Goal: Information Seeking & Learning: Understand process/instructions

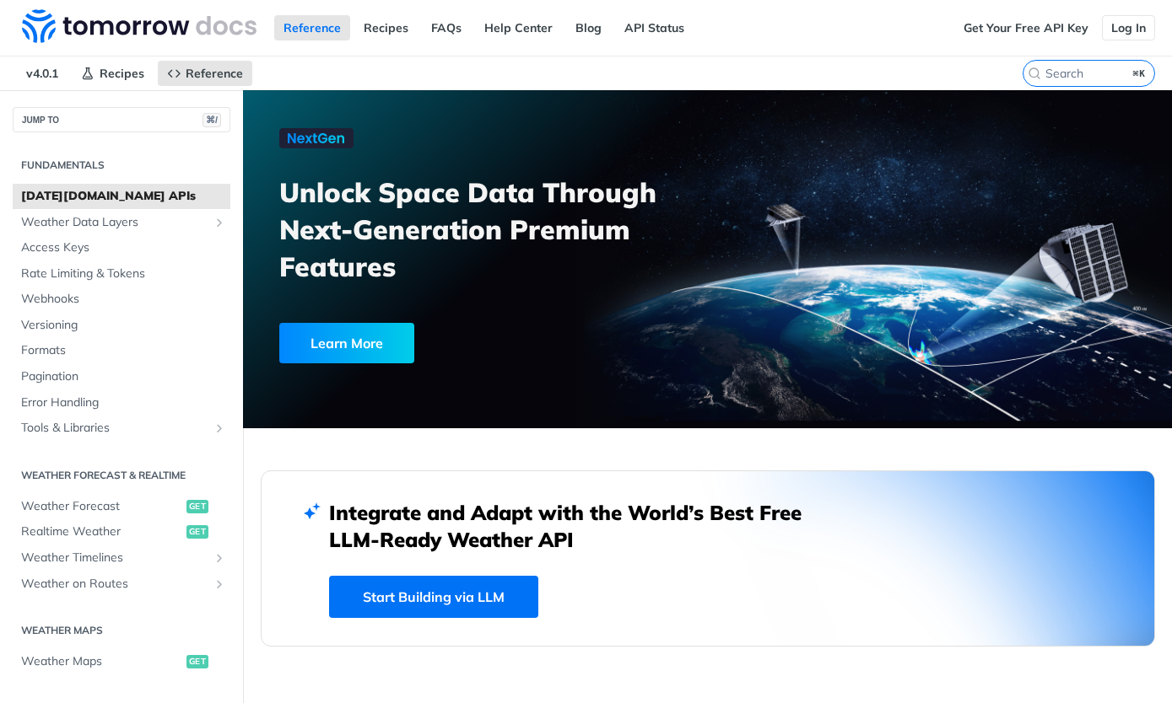
click at [1133, 29] on link "Log In" at bounding box center [1128, 27] width 53 height 25
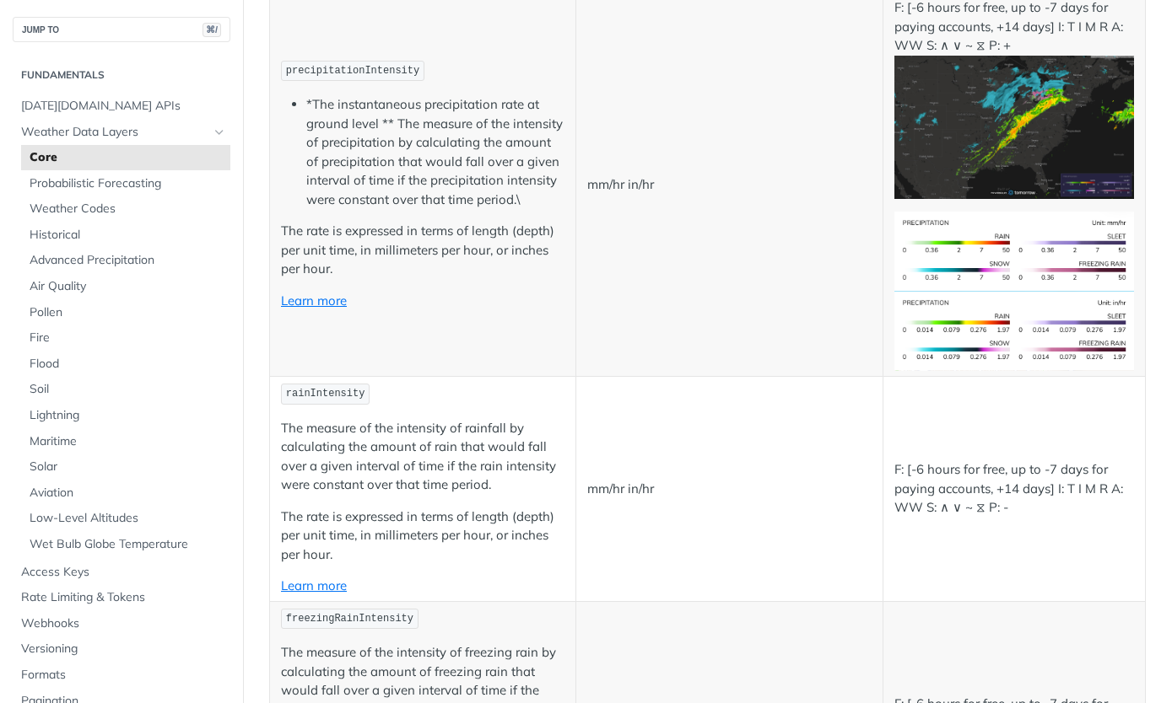
scroll to position [2704, 0]
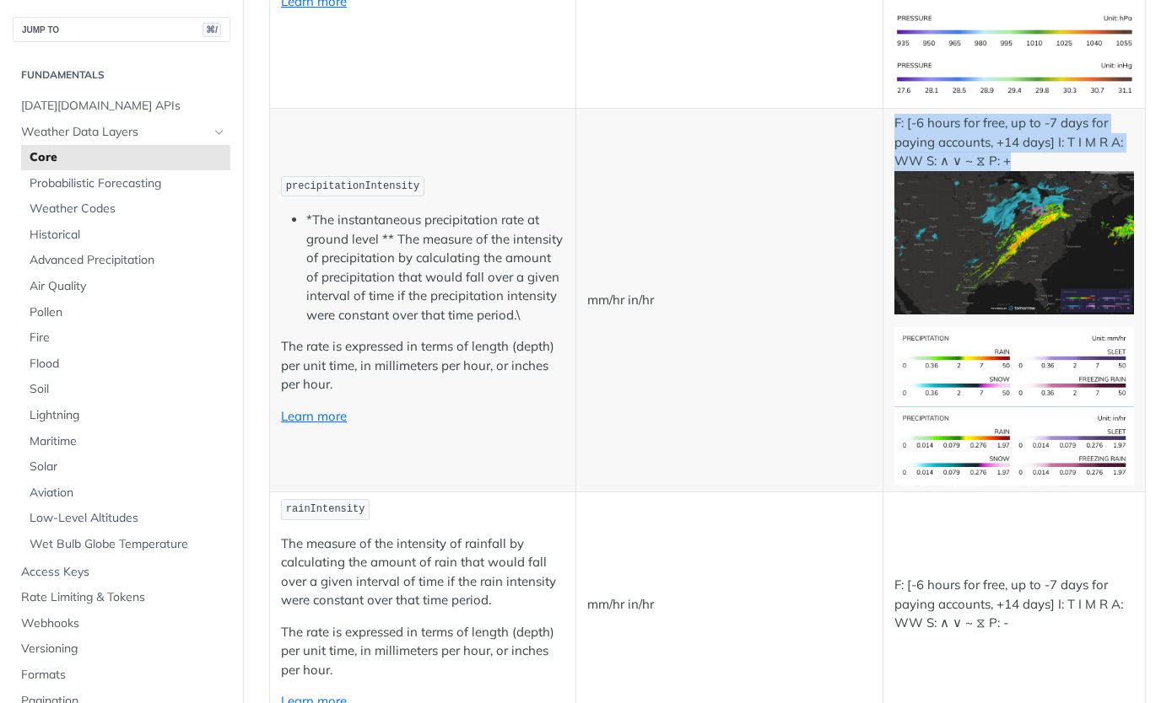
drag, startPoint x: 901, startPoint y: 108, endPoint x: 1037, endPoint y: 146, distance: 141.0
click at [1037, 146] on td "F: [-6 hours for free, up to -7 days for paying accounts, +14 days] I: T I M R …" at bounding box center [1013, 301] width 262 height 384
click at [1037, 146] on p "F: [-6 hours for free, up to -7 days for paying accounts, +14 days] I: T I M R …" at bounding box center [1014, 214] width 240 height 201
drag, startPoint x: 1038, startPoint y: 146, endPoint x: 898, endPoint y: 105, distance: 145.8
click at [898, 114] on p "F: [-6 hours for free, up to -7 days for paying accounts, +14 days] I: T I M R …" at bounding box center [1014, 214] width 240 height 201
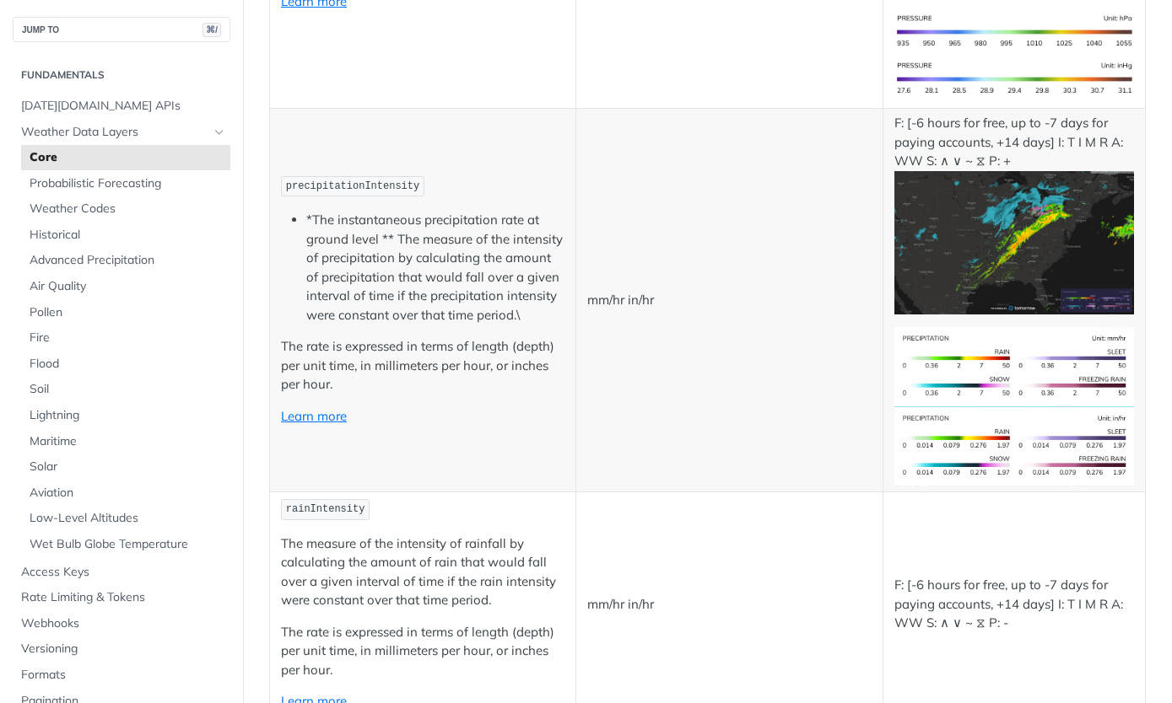
click at [742, 242] on td "mm/hr in/hr" at bounding box center [729, 301] width 306 height 384
click at [318, 408] on link "Learn more" at bounding box center [314, 416] width 66 height 16
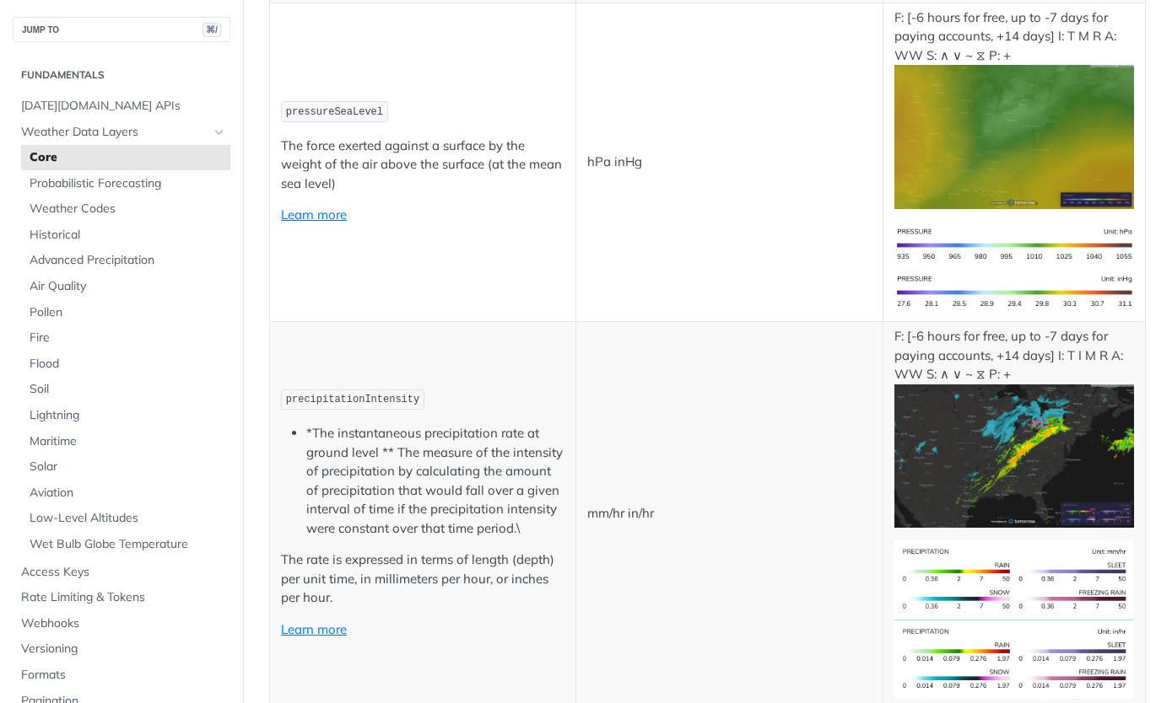
scroll to position [2595, 0]
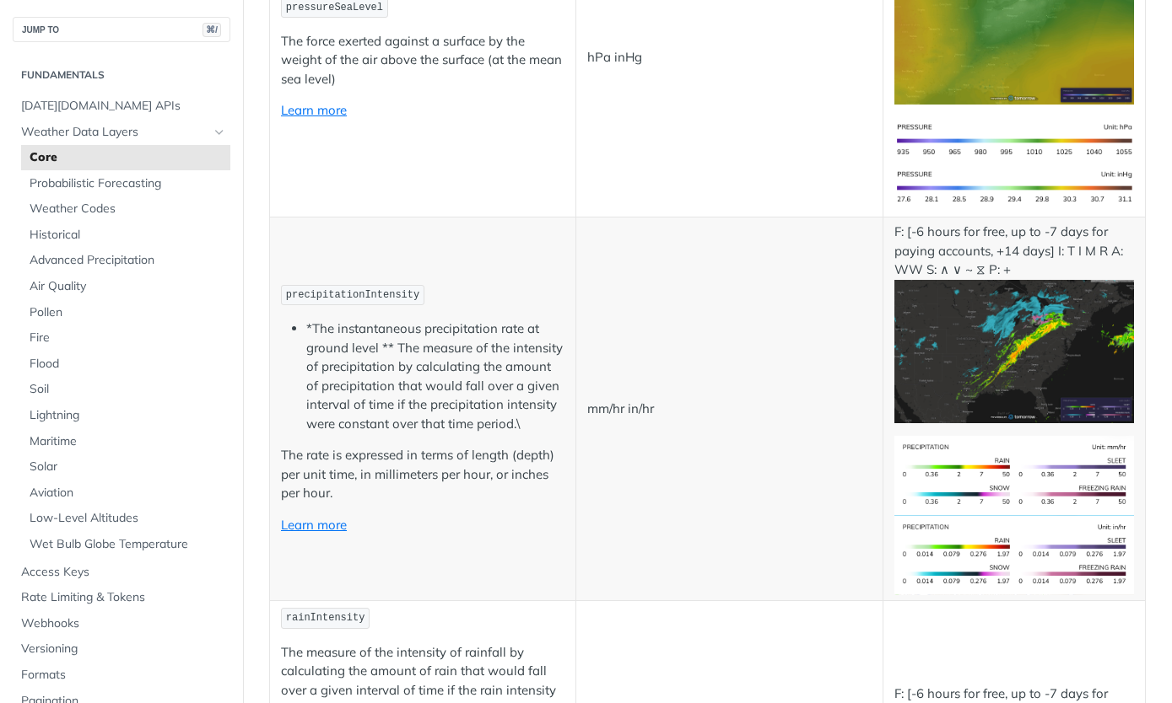
click at [412, 289] on span "precipitationIntensity" at bounding box center [352, 295] width 133 height 12
copy span "precipitationIntensity"
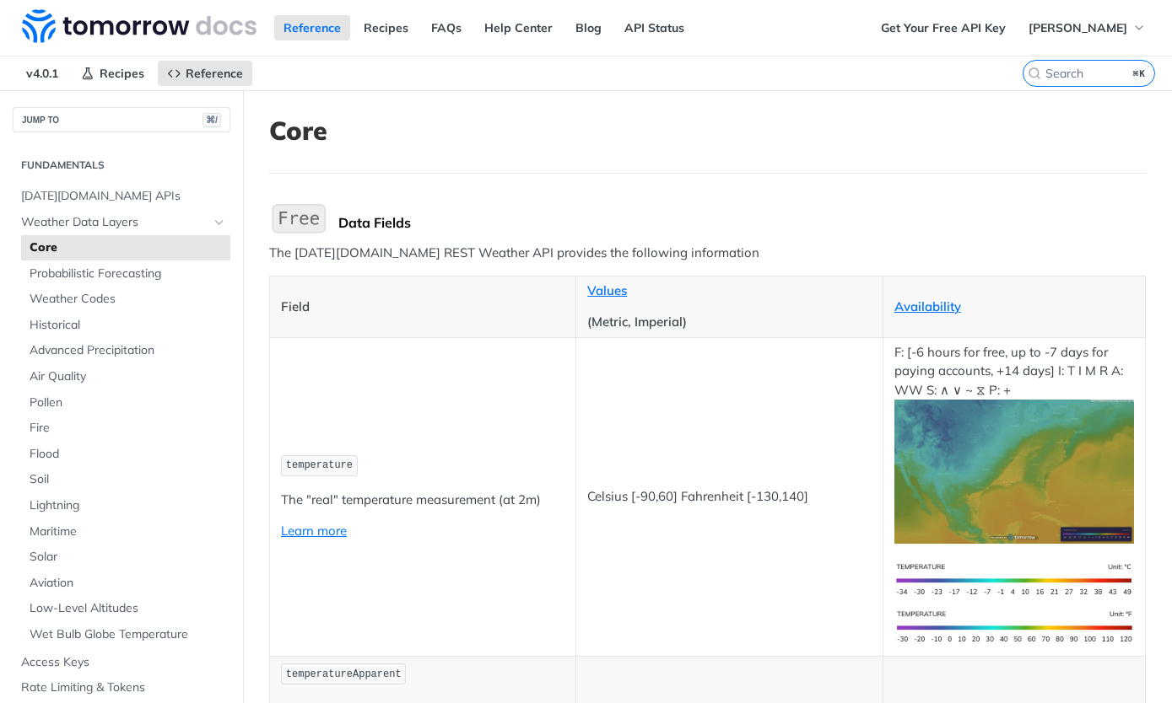
scroll to position [0, 0]
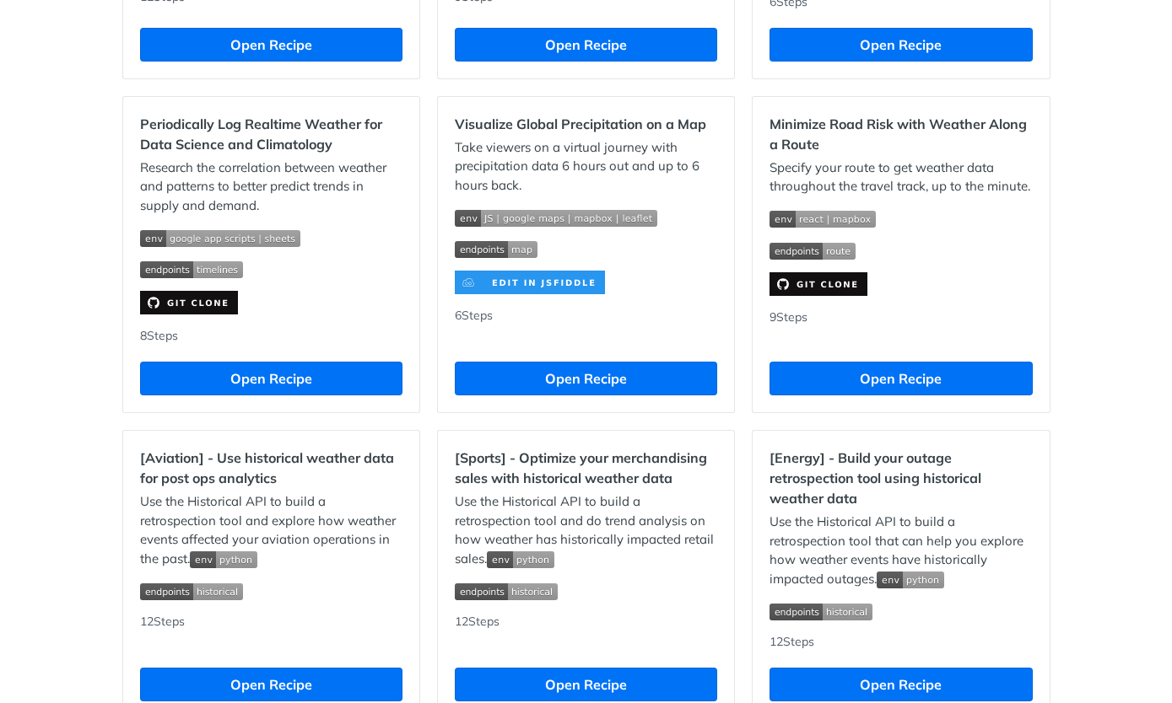
scroll to position [1145, 0]
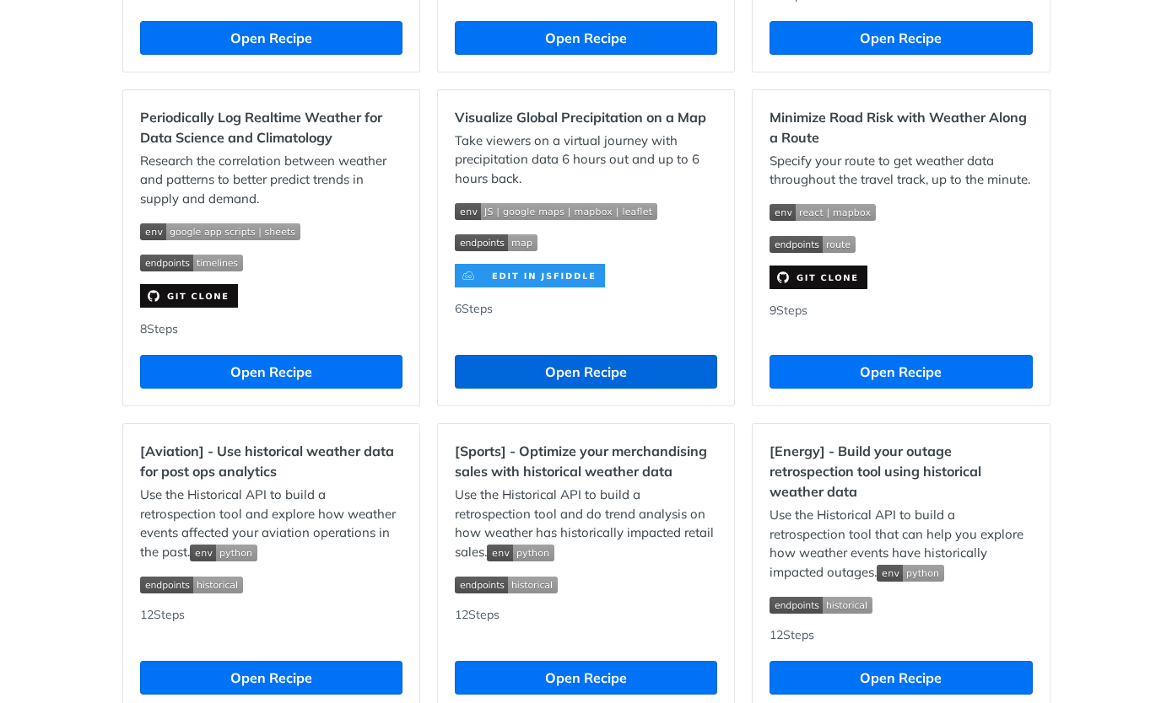
click at [568, 376] on button "Open Recipe" at bounding box center [586, 372] width 262 height 34
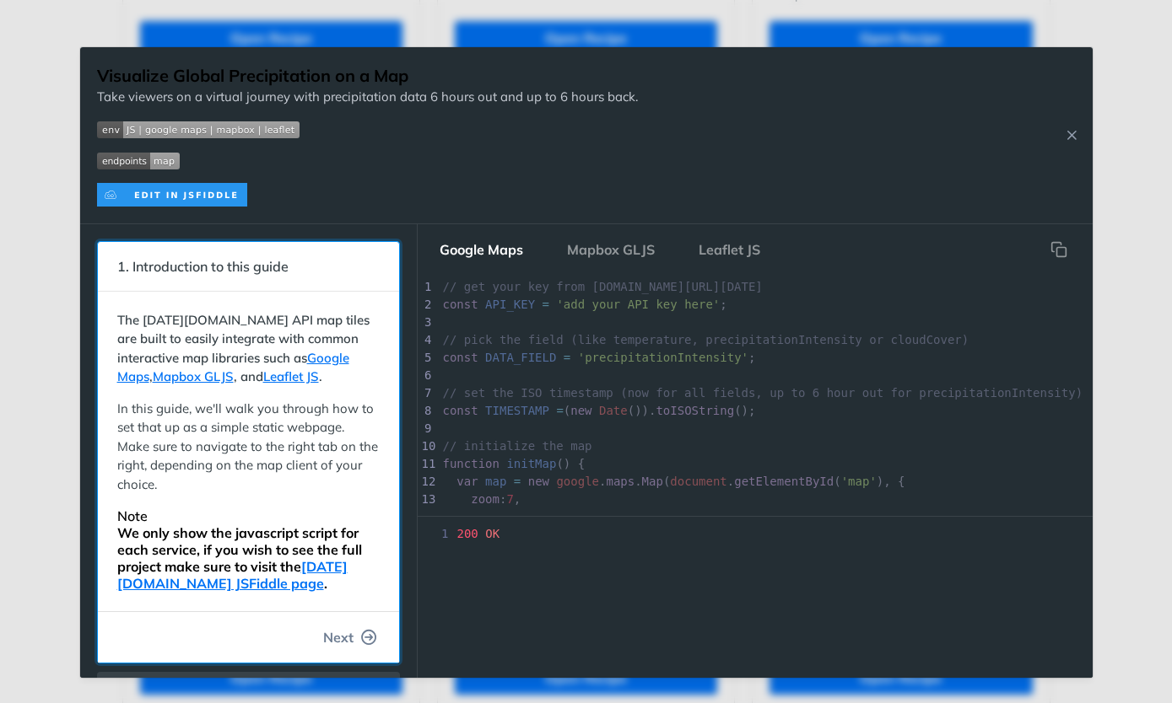
click at [337, 628] on span "Next" at bounding box center [338, 638] width 30 height 20
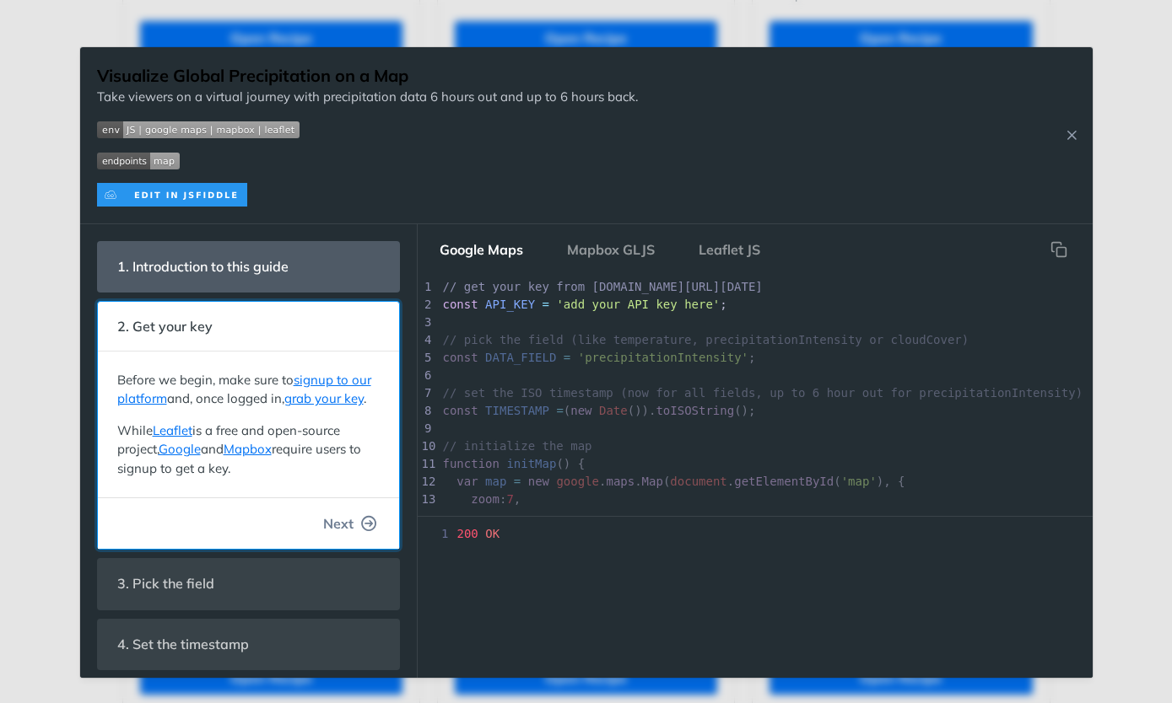
click at [342, 520] on span "Next" at bounding box center [338, 524] width 30 height 20
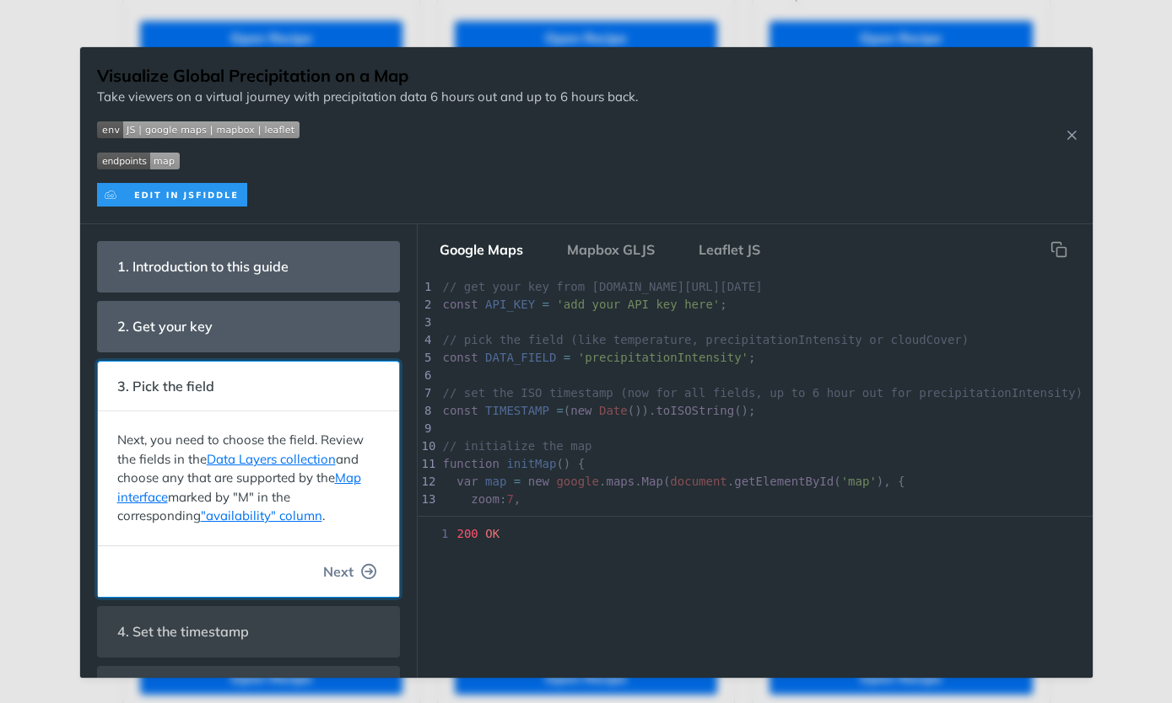
click at [340, 575] on span "Next" at bounding box center [338, 572] width 30 height 20
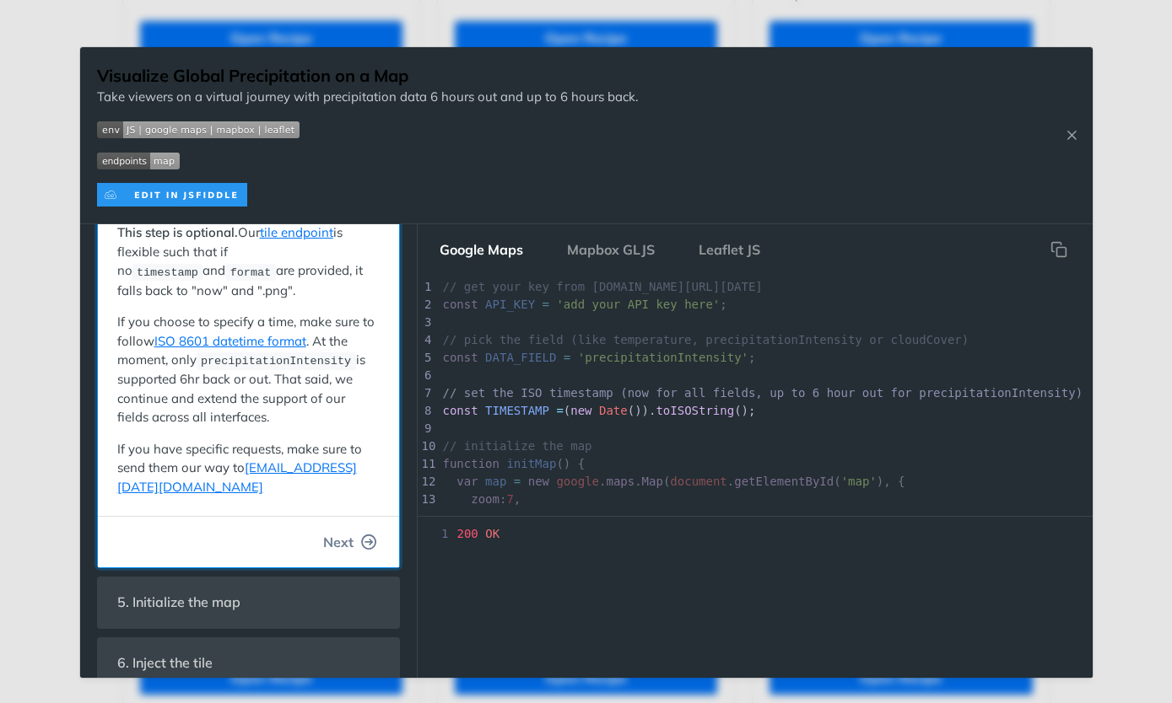
click at [344, 532] on span "Next" at bounding box center [338, 542] width 30 height 20
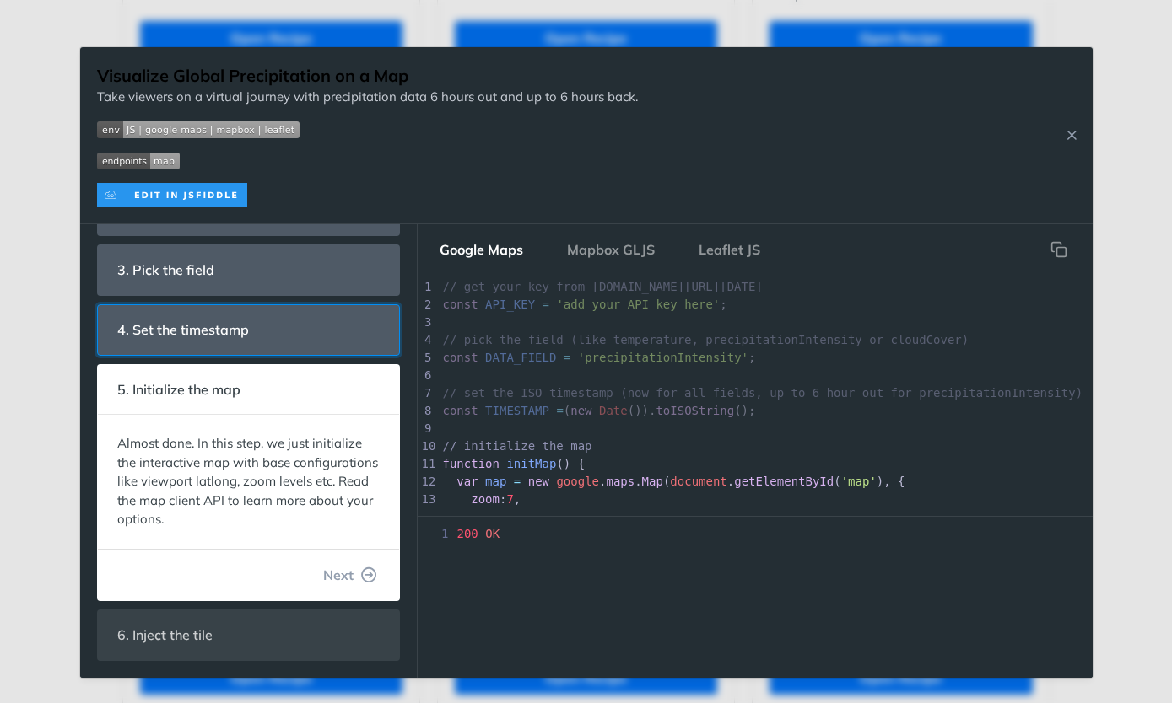
scroll to position [109, 0]
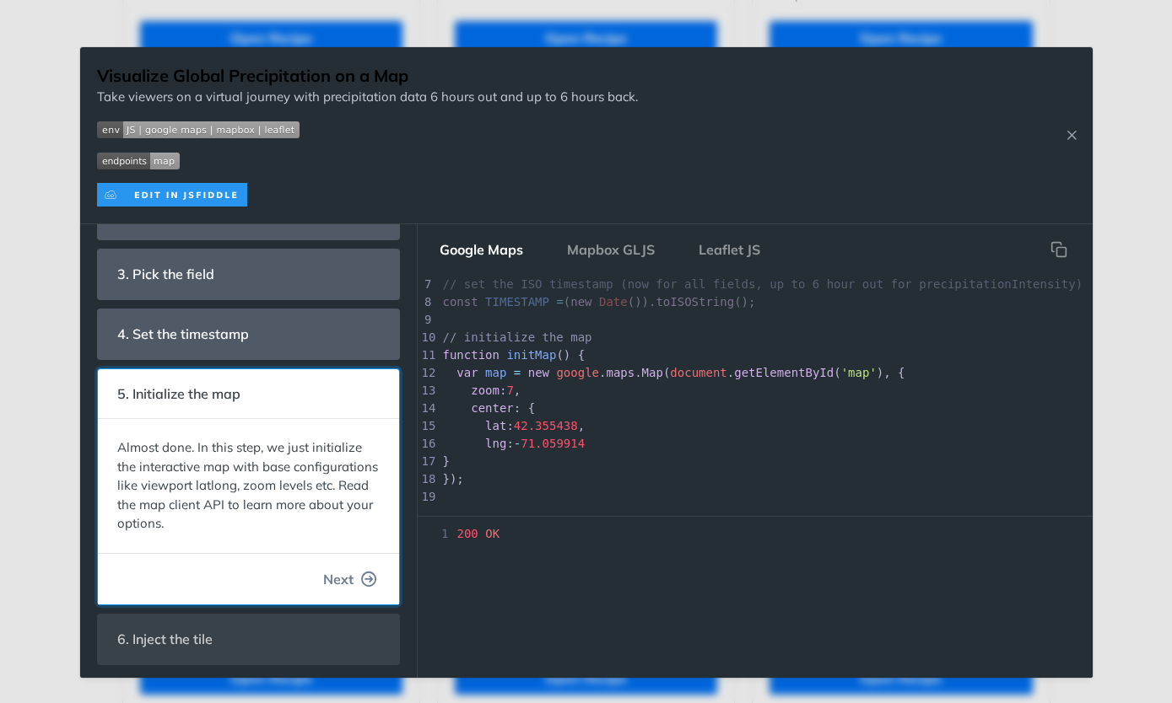
click at [333, 576] on span "Next" at bounding box center [338, 579] width 30 height 20
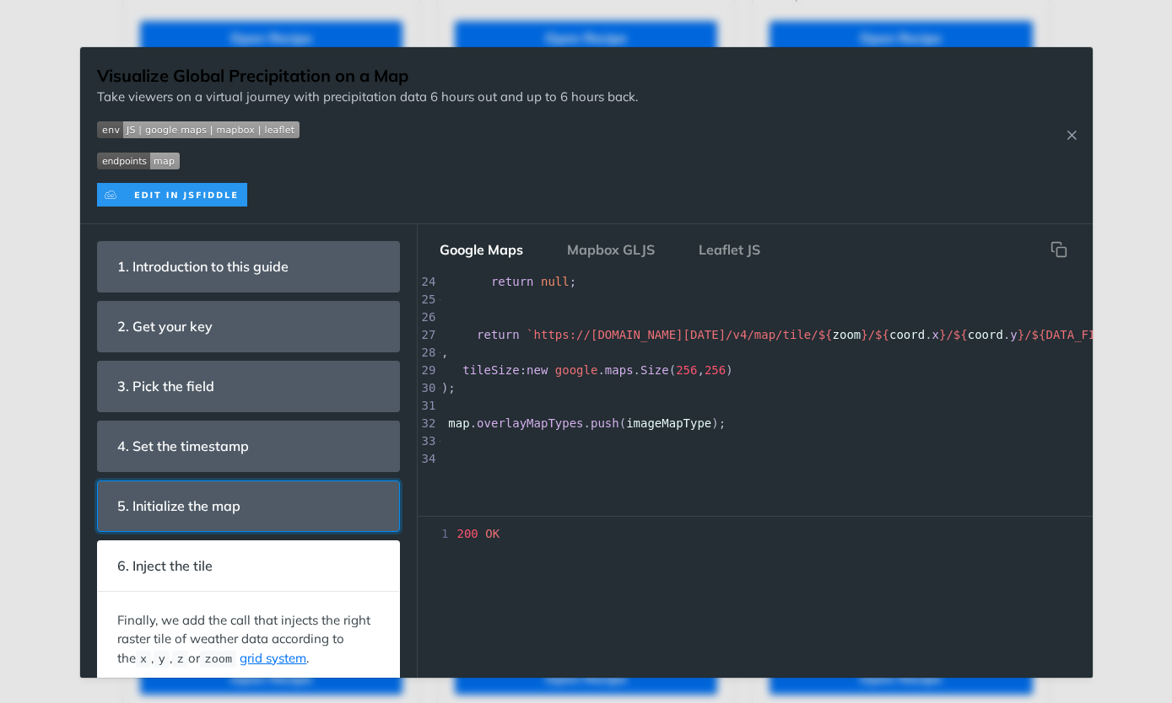
scroll to position [0, 0]
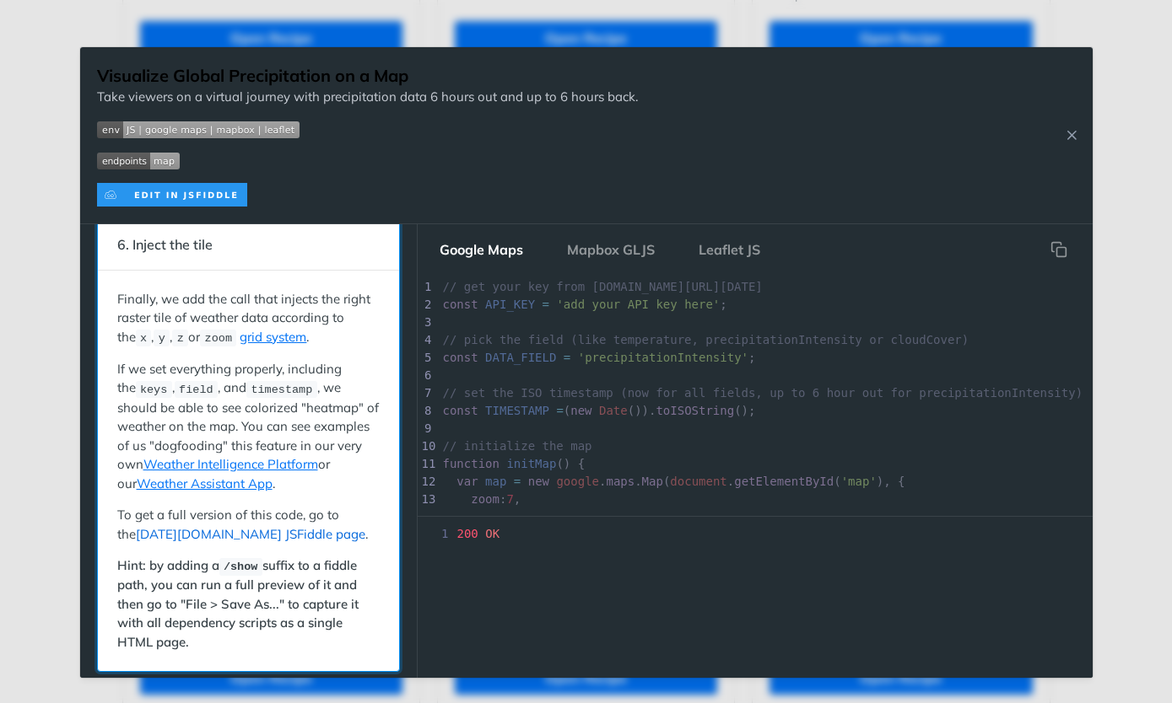
click at [205, 526] on link "[DATE][DOMAIN_NAME] JSFiddle page" at bounding box center [250, 534] width 229 height 16
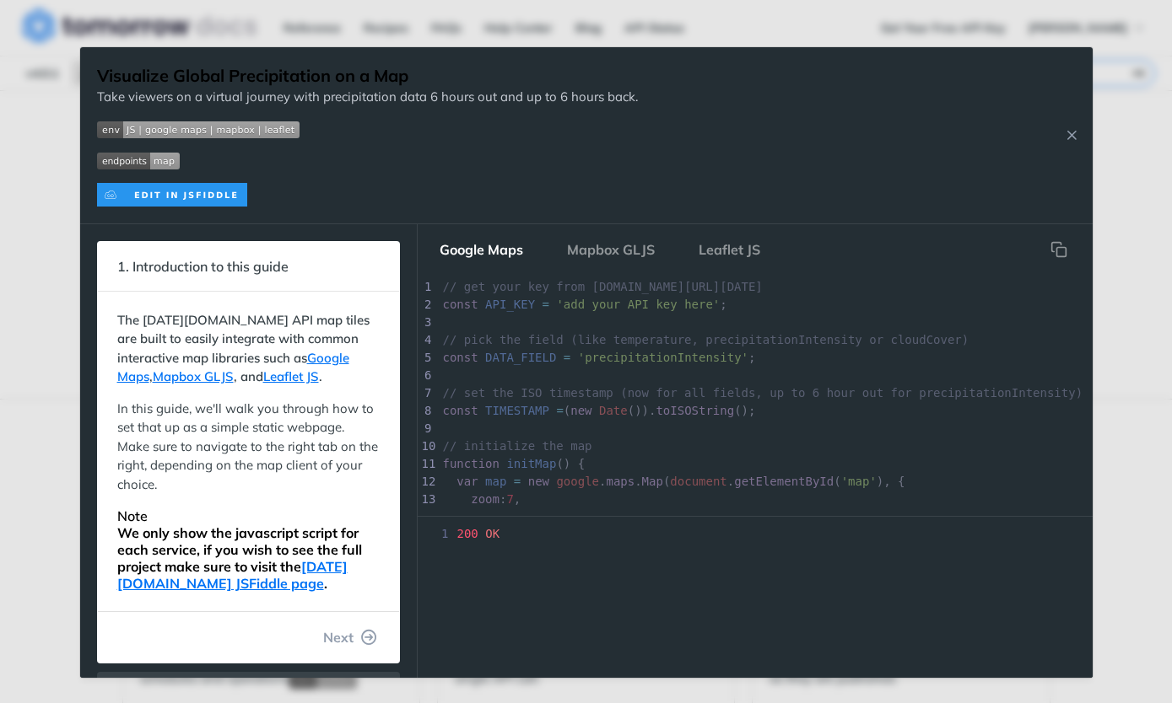
click at [212, 159] on span "Expand image" at bounding box center [367, 160] width 541 height 19
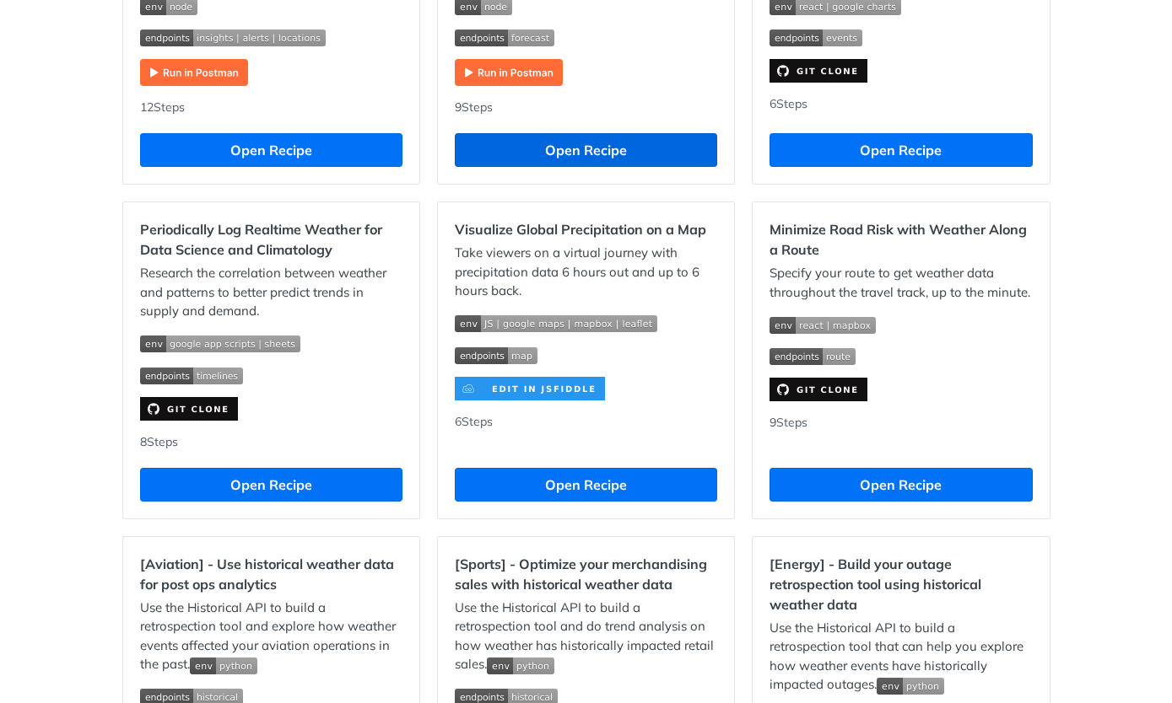
scroll to position [1069, 0]
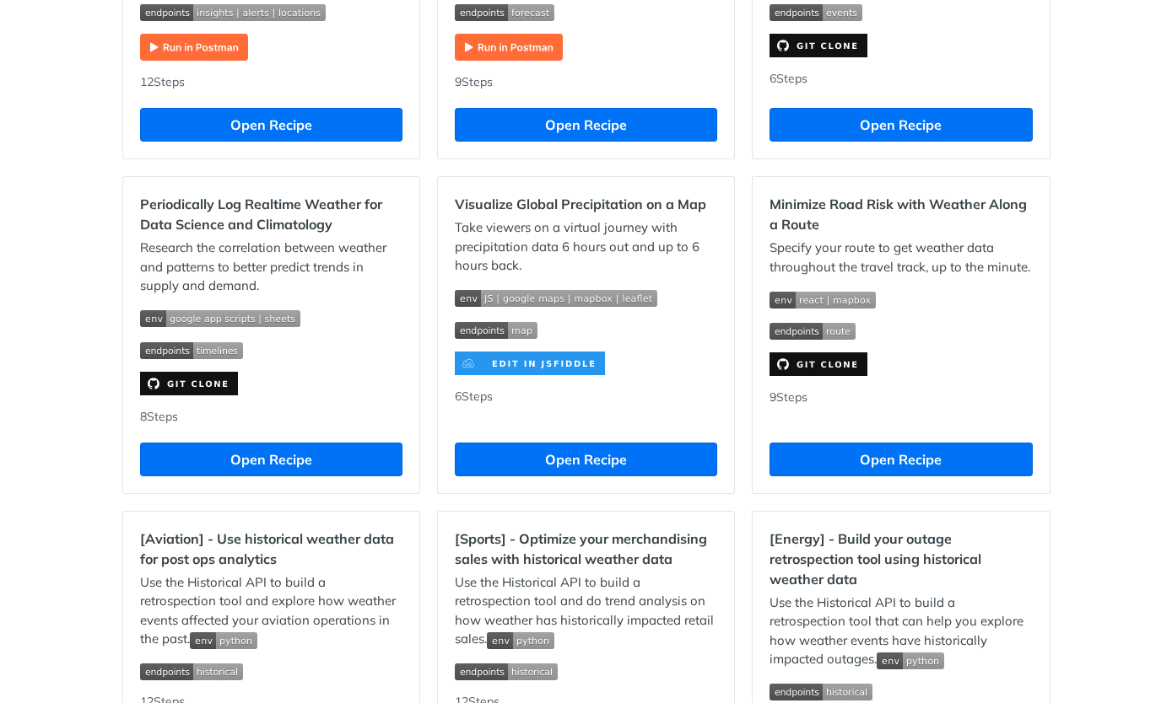
click at [619, 211] on h2 "Visualize Global Precipitation on a Map" at bounding box center [586, 204] width 262 height 20
click at [563, 454] on button "Open Recipe" at bounding box center [586, 460] width 262 height 34
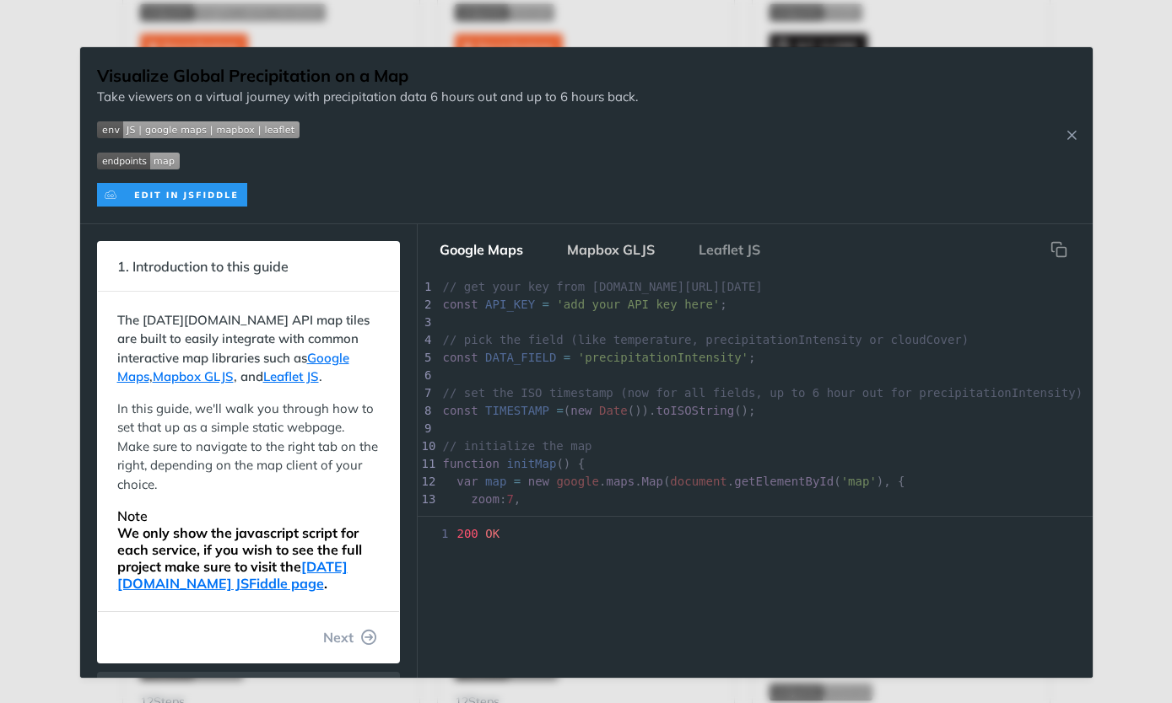
click at [595, 248] on button "Mapbox GLJS" at bounding box center [610, 250] width 115 height 34
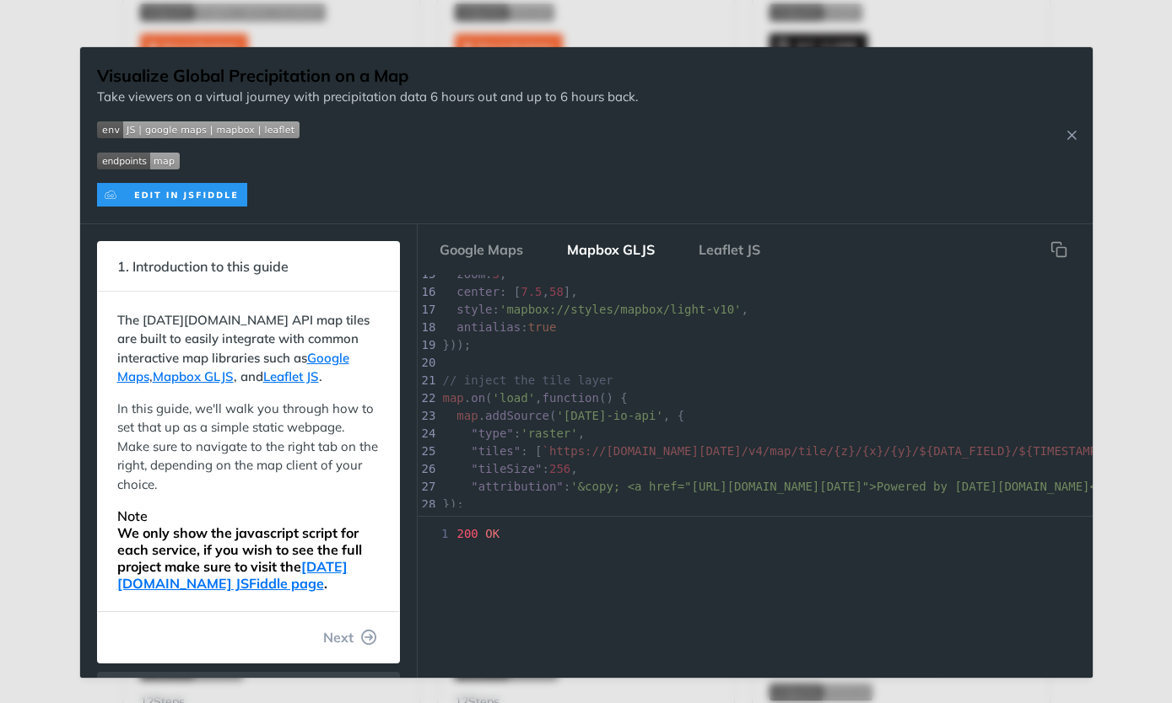
scroll to position [278, 0]
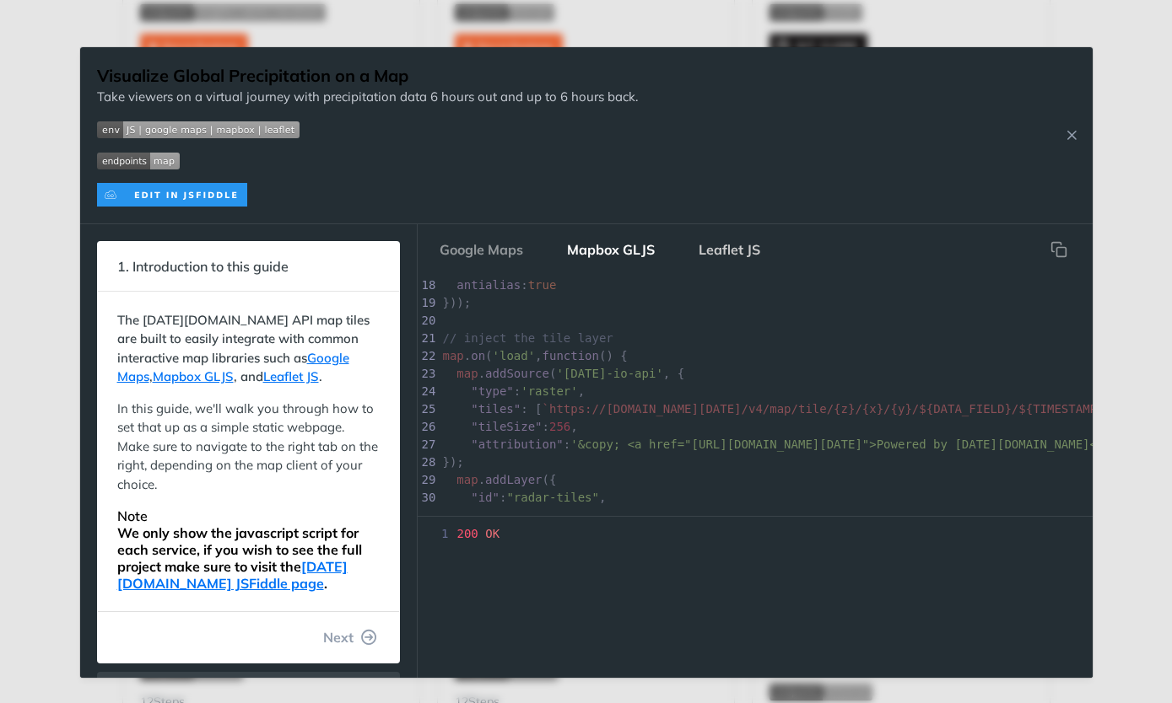
click at [735, 255] on button "Leaflet JS" at bounding box center [729, 250] width 89 height 34
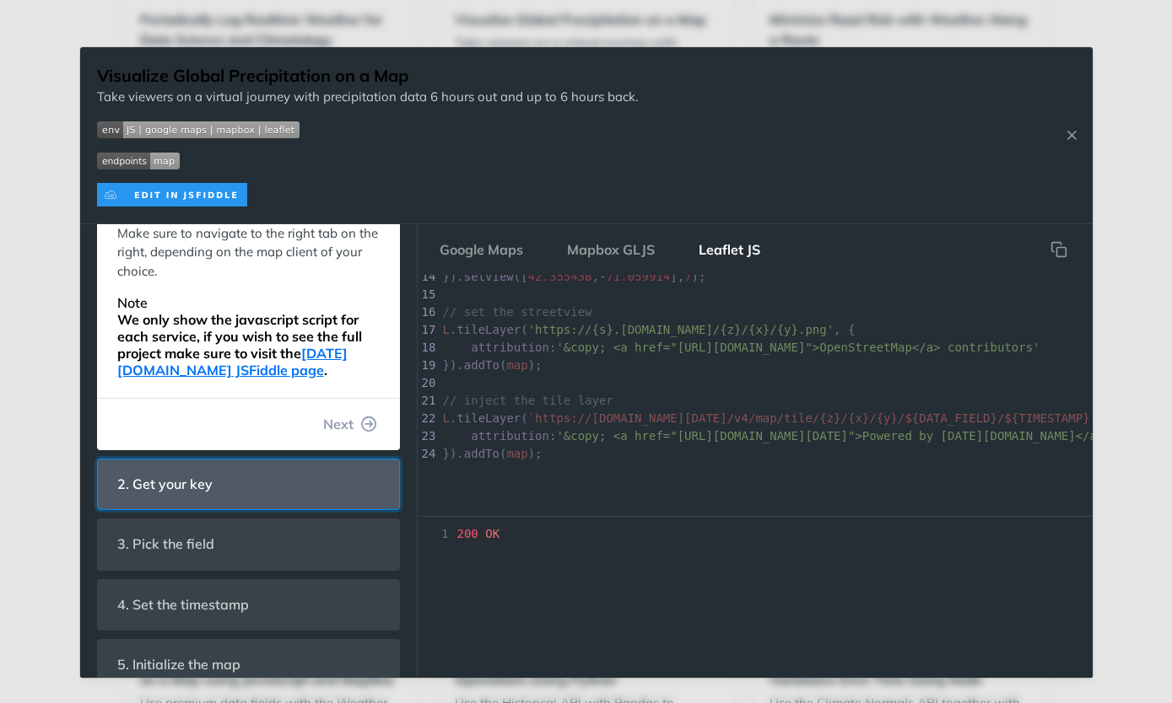
click at [185, 483] on span "2. Get your key" at bounding box center [165, 484] width 119 height 33
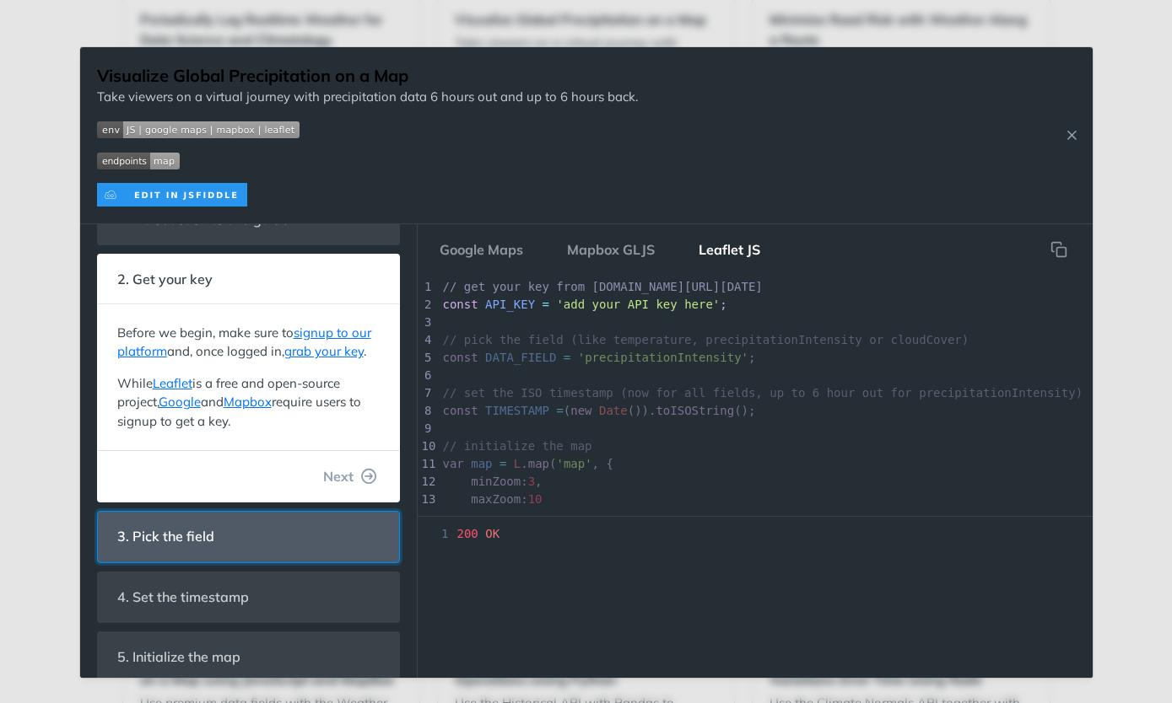
click at [189, 527] on span "3. Pick the field" at bounding box center [166, 536] width 121 height 33
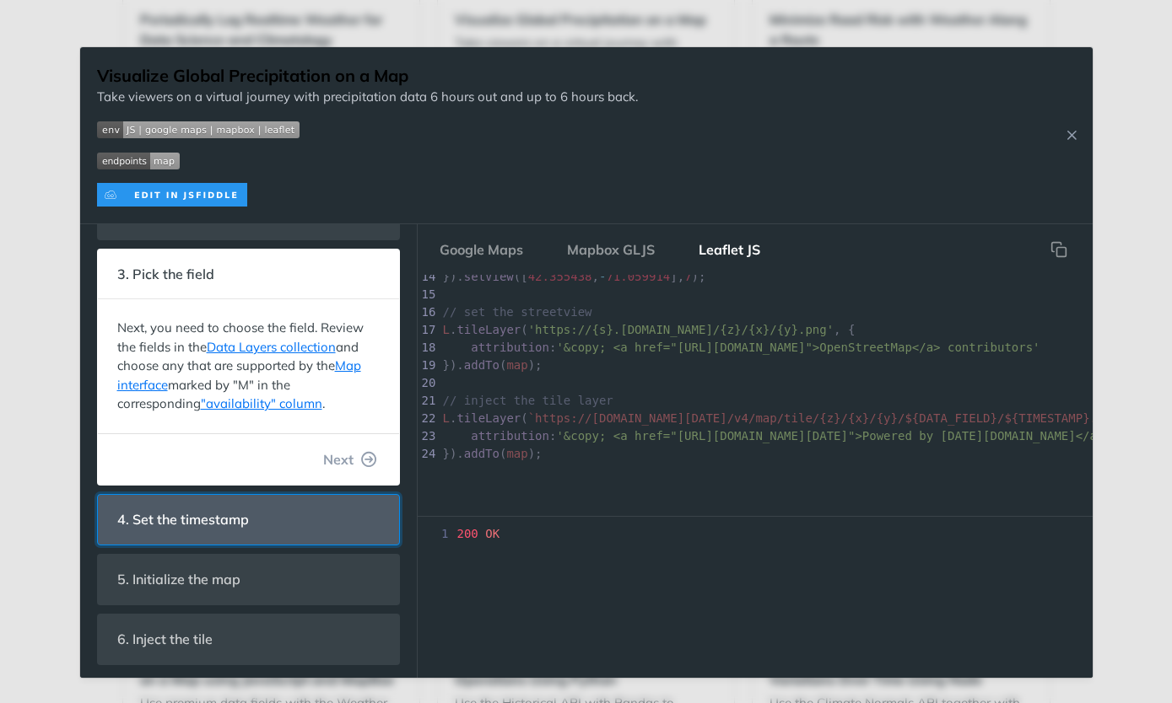
click at [224, 520] on span "4. Set the timestamp" at bounding box center [183, 520] width 155 height 33
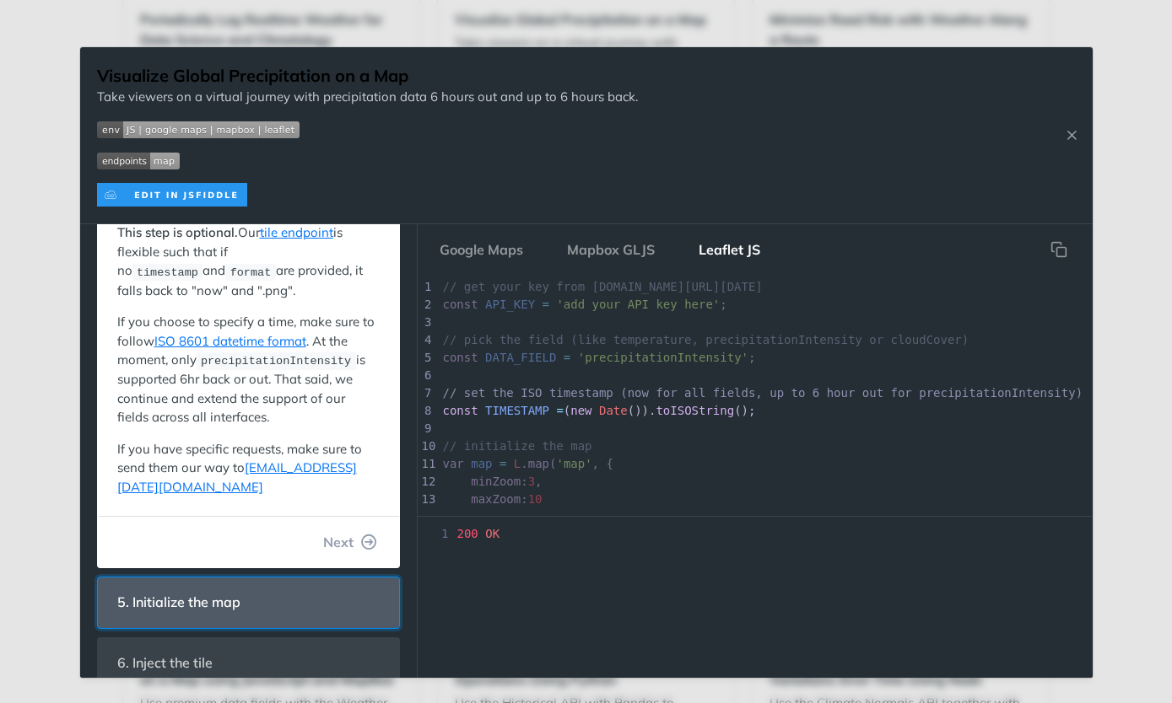
click at [205, 586] on span "5. Initialize the map" at bounding box center [179, 602] width 147 height 33
